Goal: Complete application form

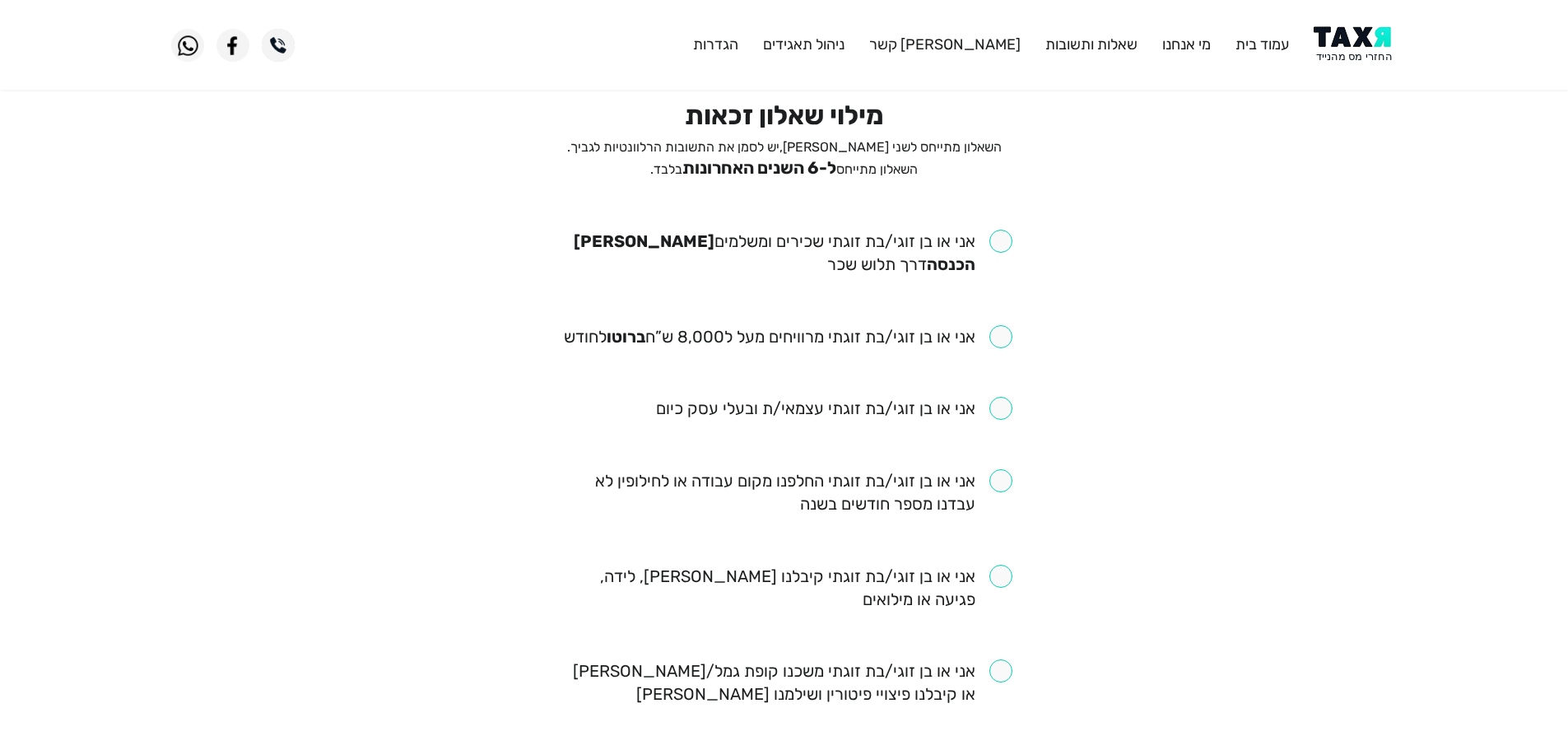
scroll to position [164, 0]
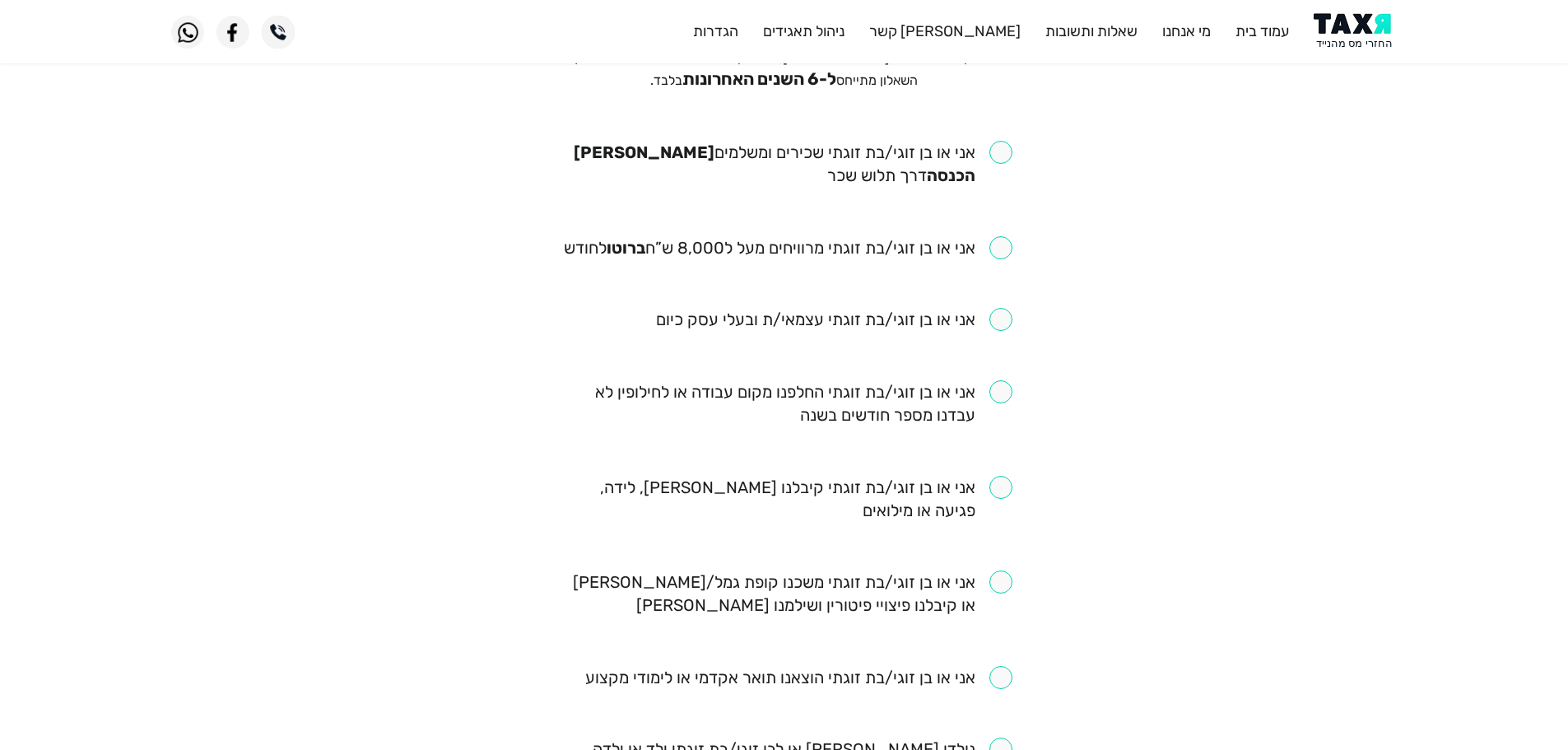
click at [999, 392] on input "checkbox" at bounding box center [784, 403] width 456 height 46
checkbox input "true"
click at [1009, 253] on input "checkbox" at bounding box center [788, 247] width 448 height 23
checkbox input "true"
click at [1004, 158] on input "checkbox" at bounding box center [784, 163] width 456 height 46
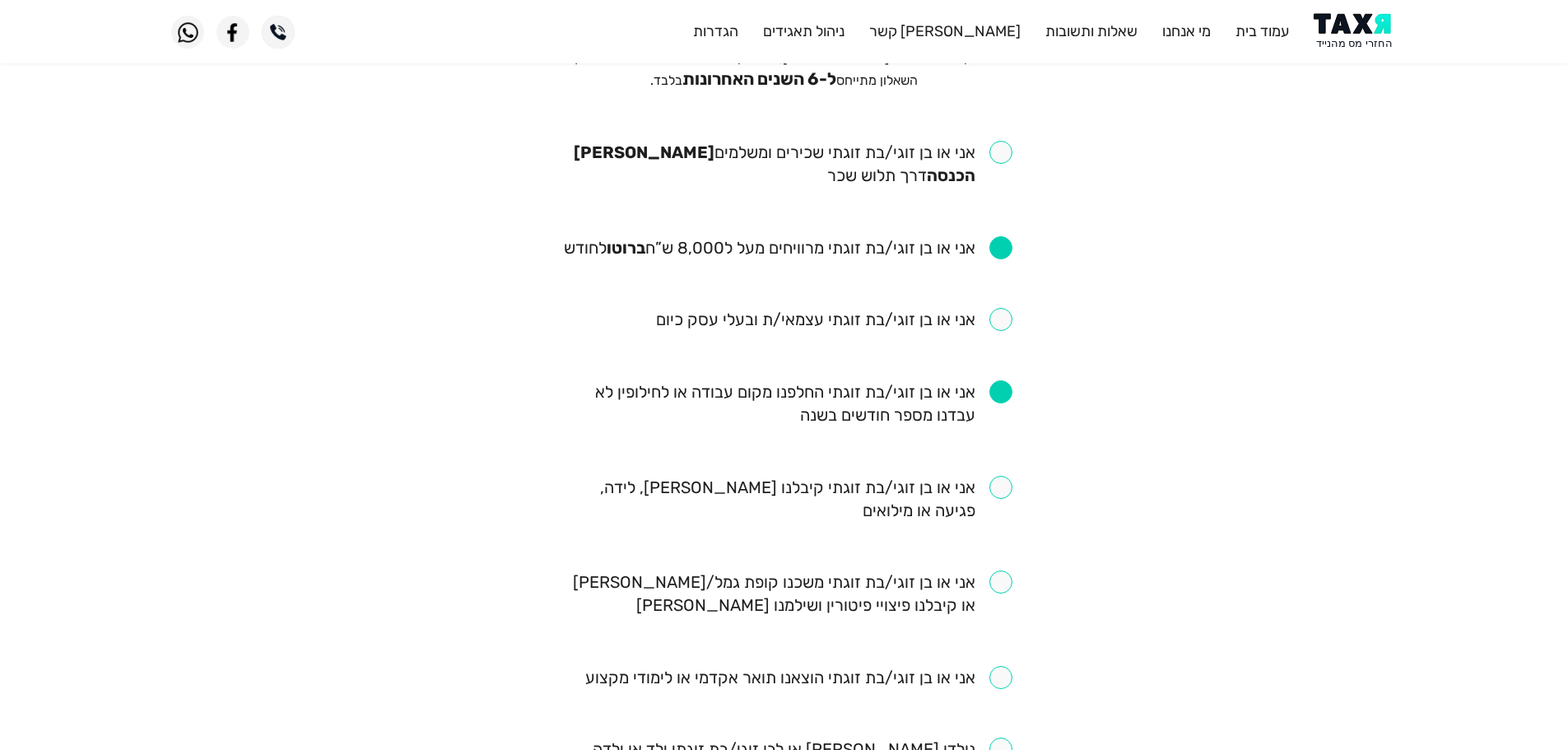
checkbox input "true"
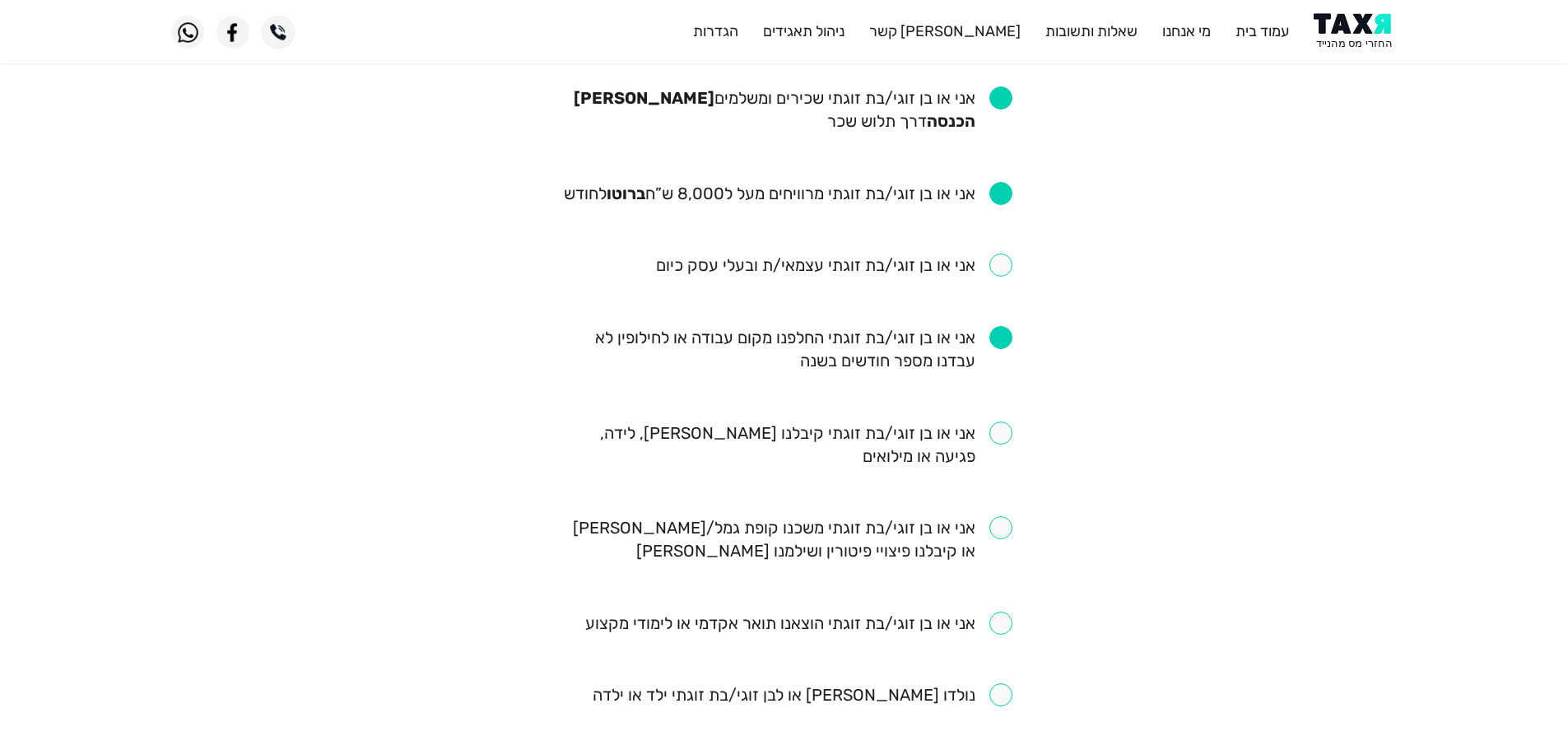
scroll to position [247, 0]
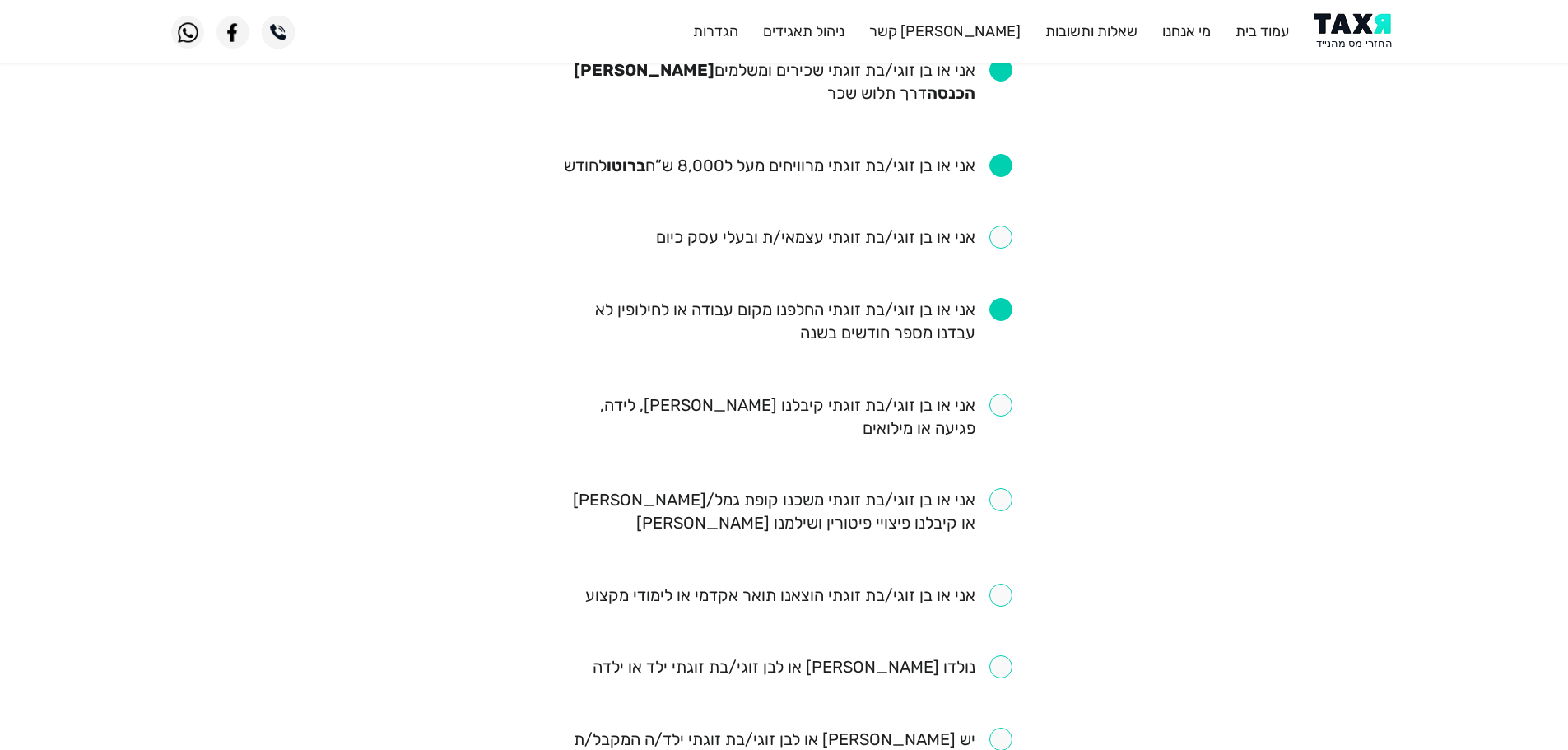
click at [1002, 399] on input "checkbox" at bounding box center [784, 416] width 456 height 46
checkbox input "true"
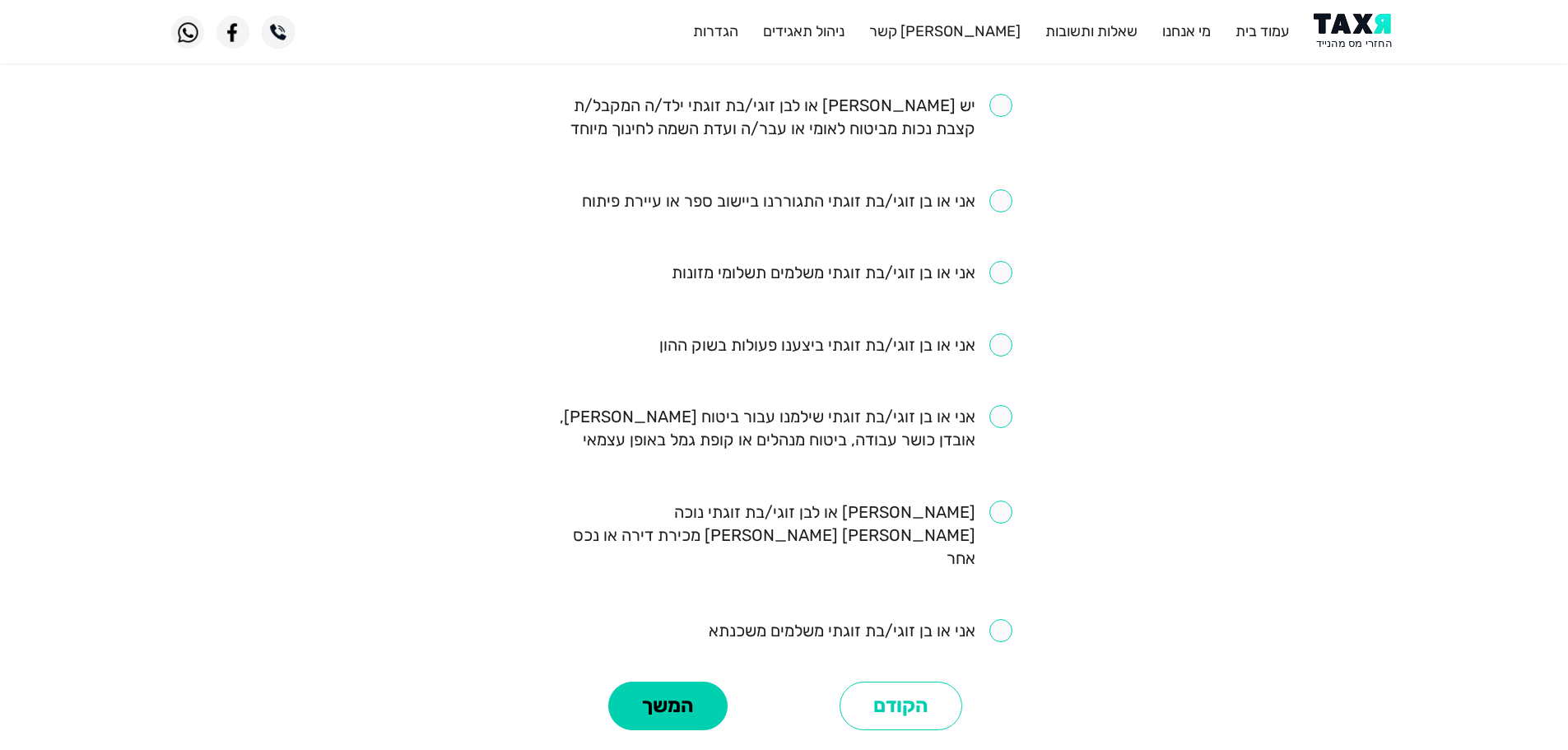
scroll to position [906, 0]
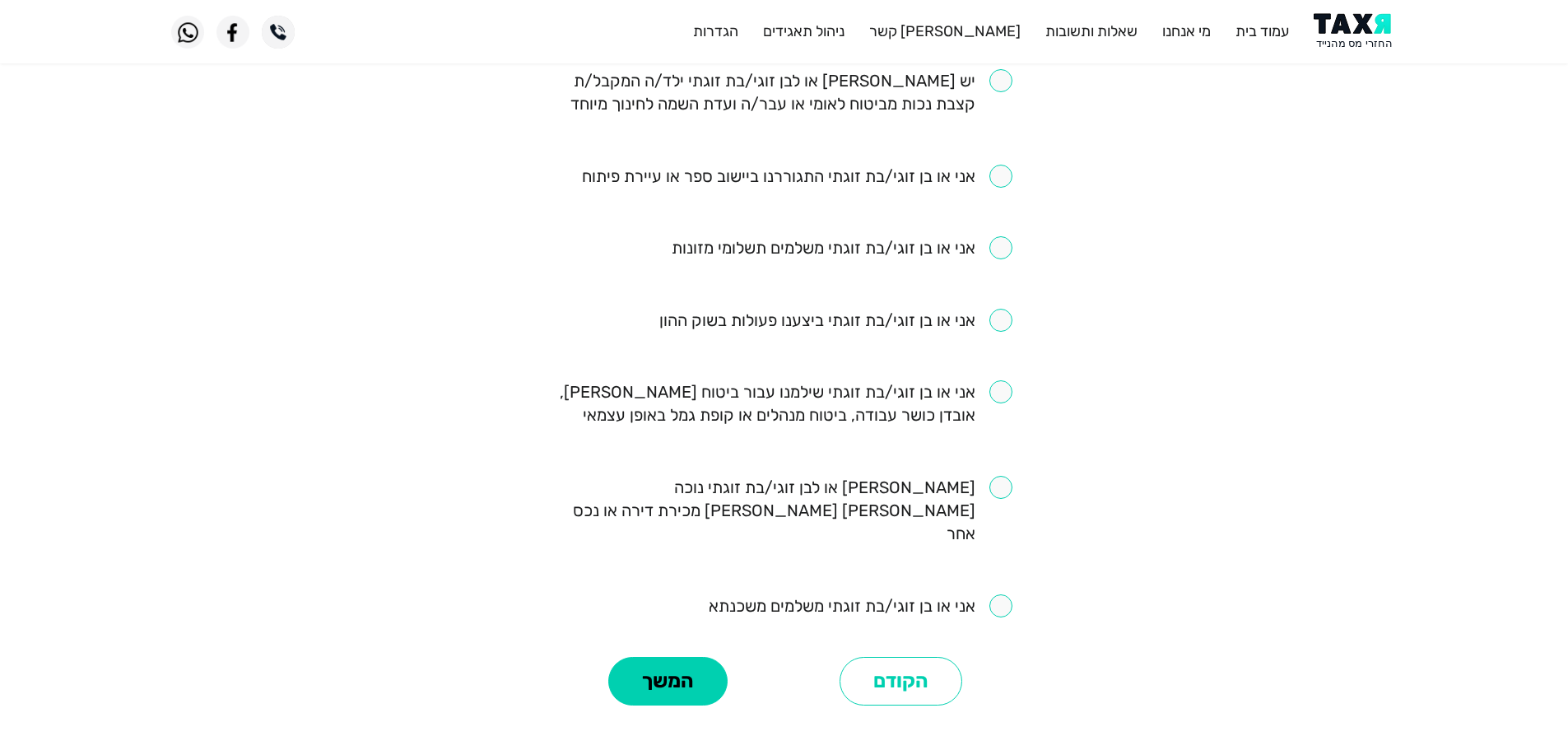
click at [993, 394] on input "checkbox" at bounding box center [784, 403] width 456 height 46
checkbox input "true"
click at [680, 657] on button "המשך" at bounding box center [668, 682] width 120 height 50
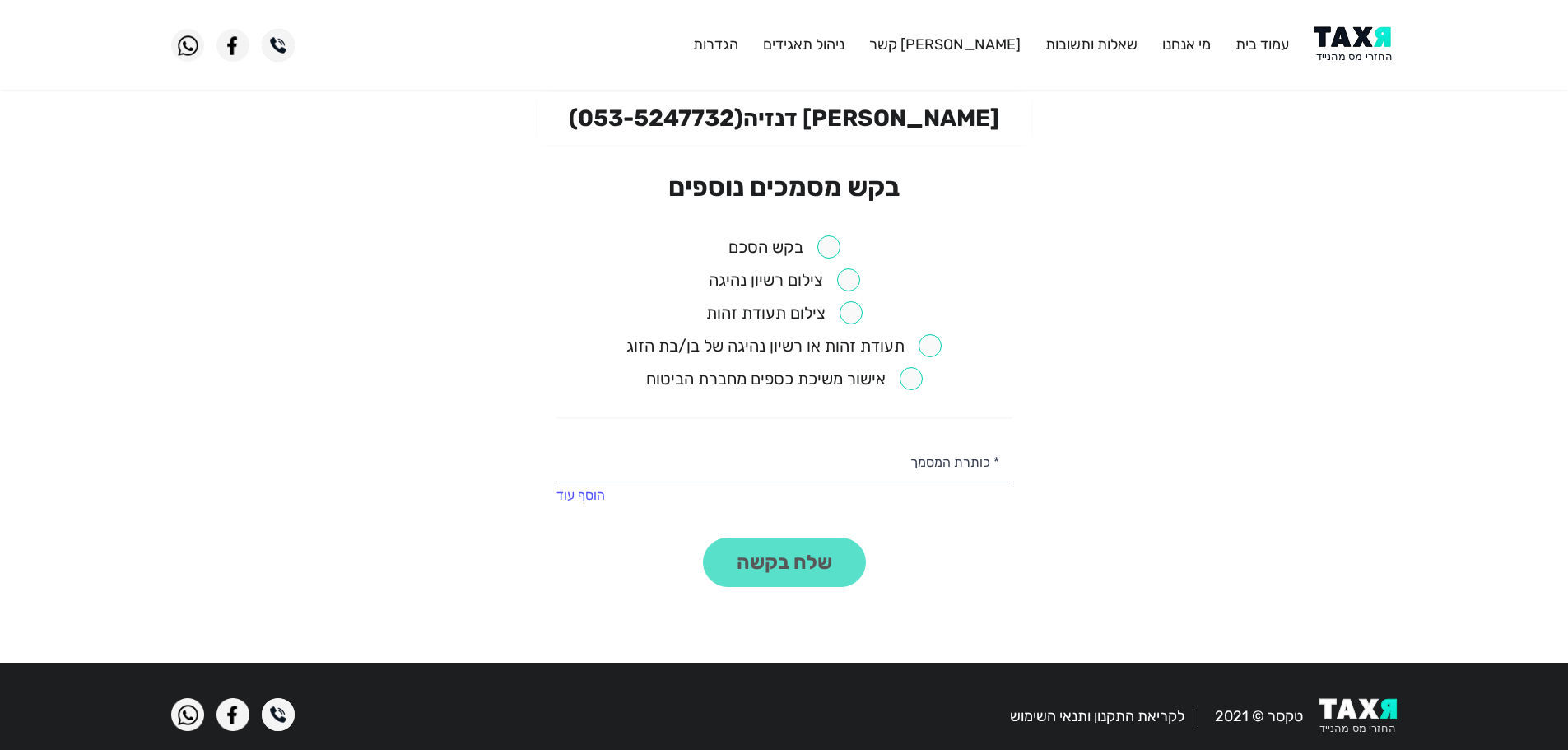
click at [824, 245] on input "checkbox" at bounding box center [784, 246] width 112 height 23
click at [783, 572] on button "שלח בקשה" at bounding box center [784, 562] width 163 height 50
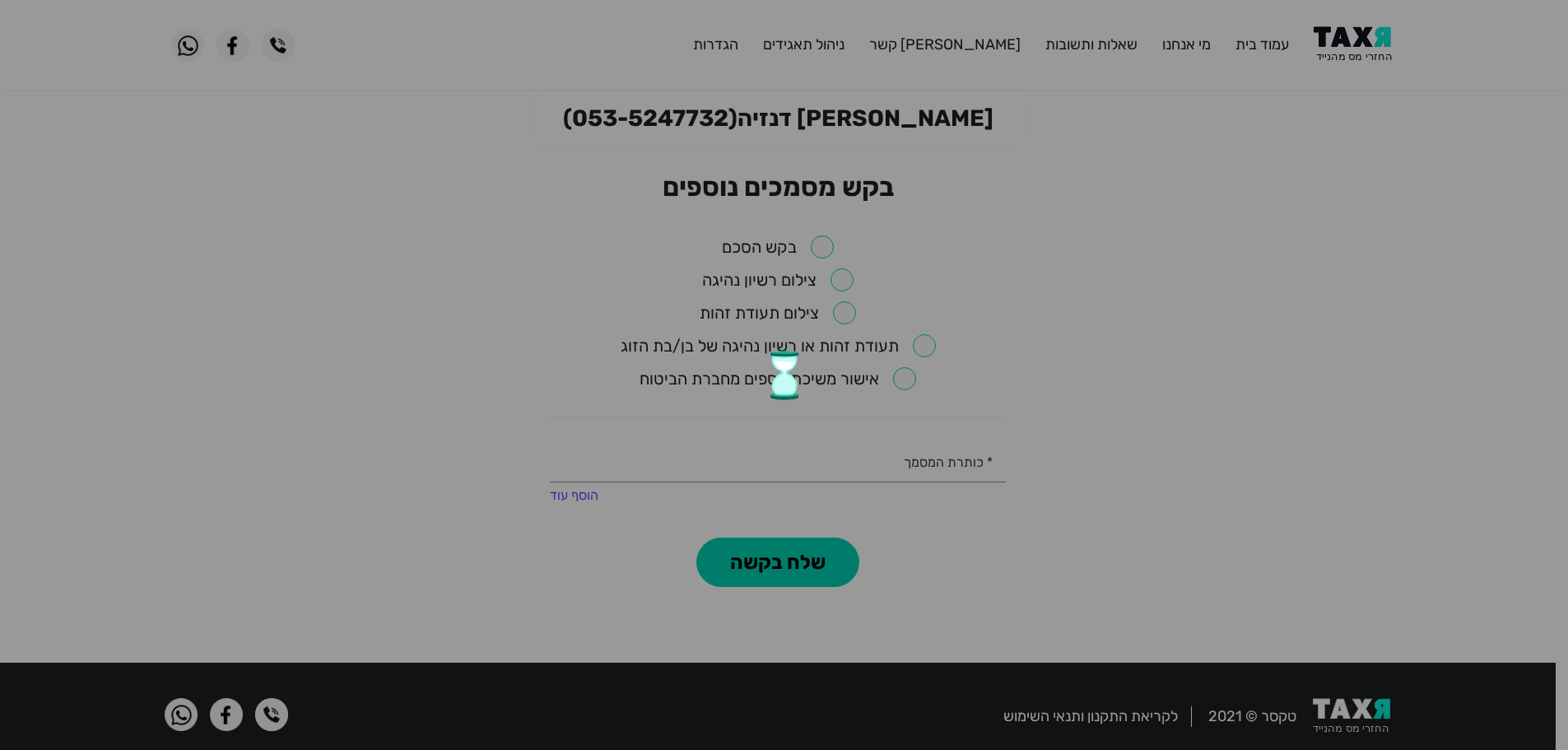
checkbox input "false"
